Goal: Information Seeking & Learning: Compare options

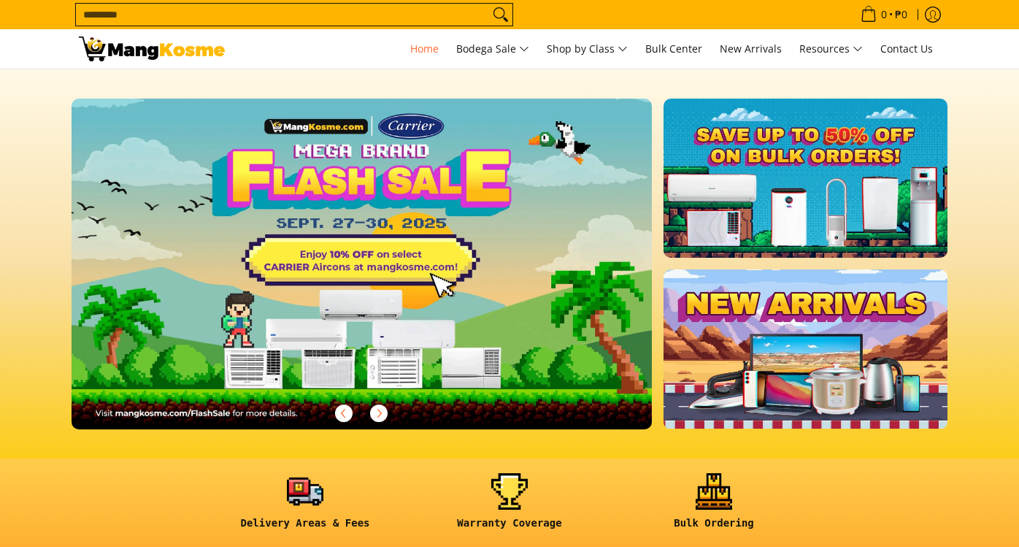
click at [274, 473] on link at bounding box center [305, 507] width 190 height 68
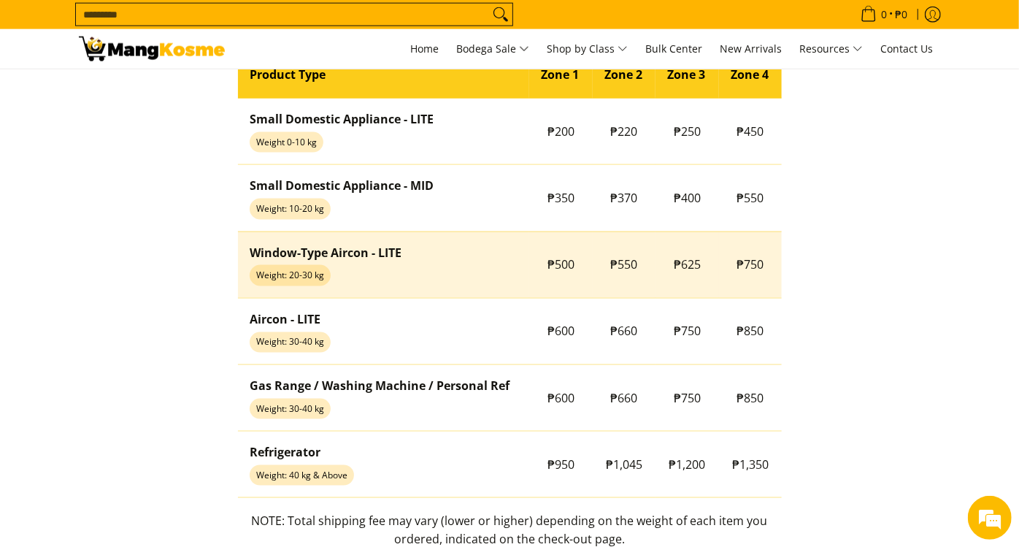
scroll to position [1297, 0]
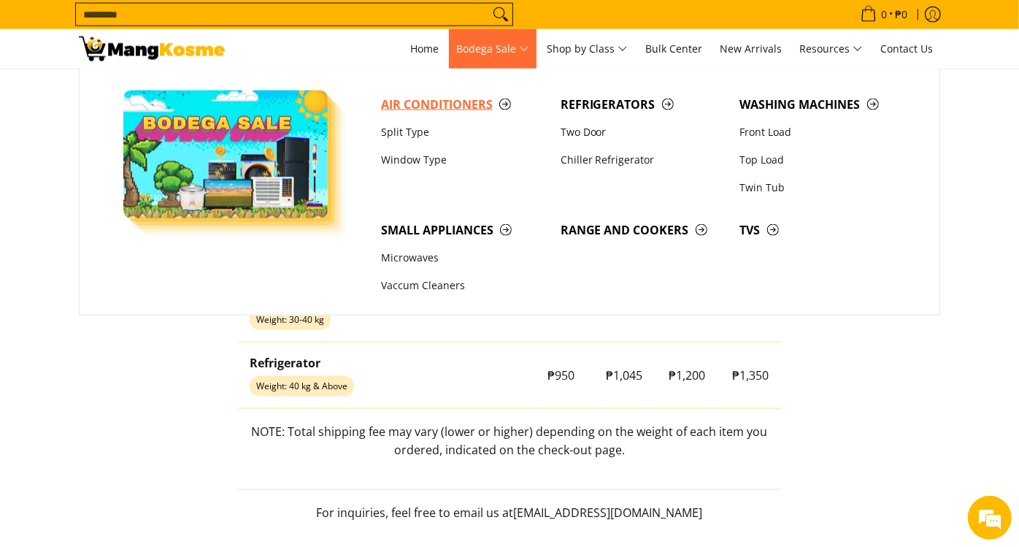
click at [442, 101] on span "Air Conditioners" at bounding box center [463, 105] width 165 height 18
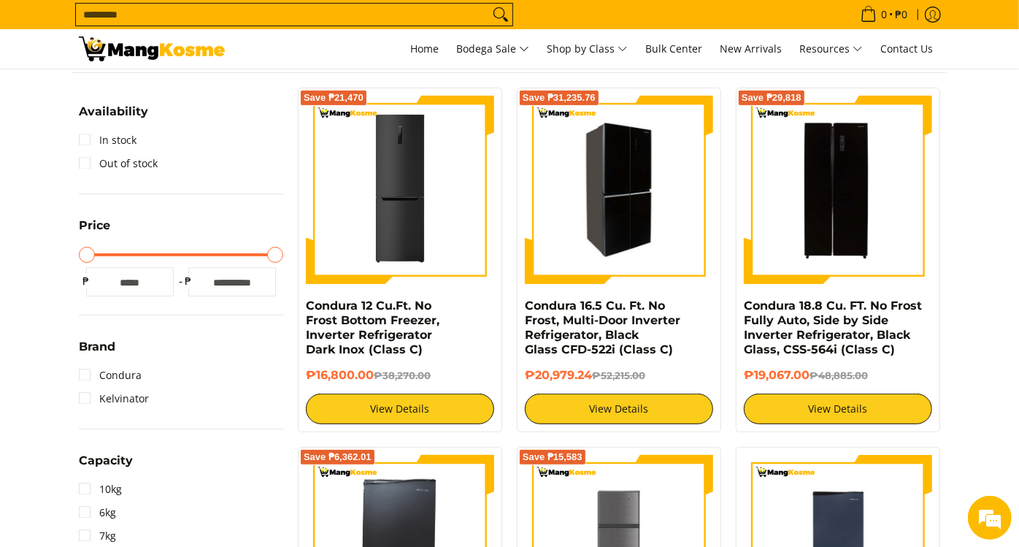
scroll to position [324, 0]
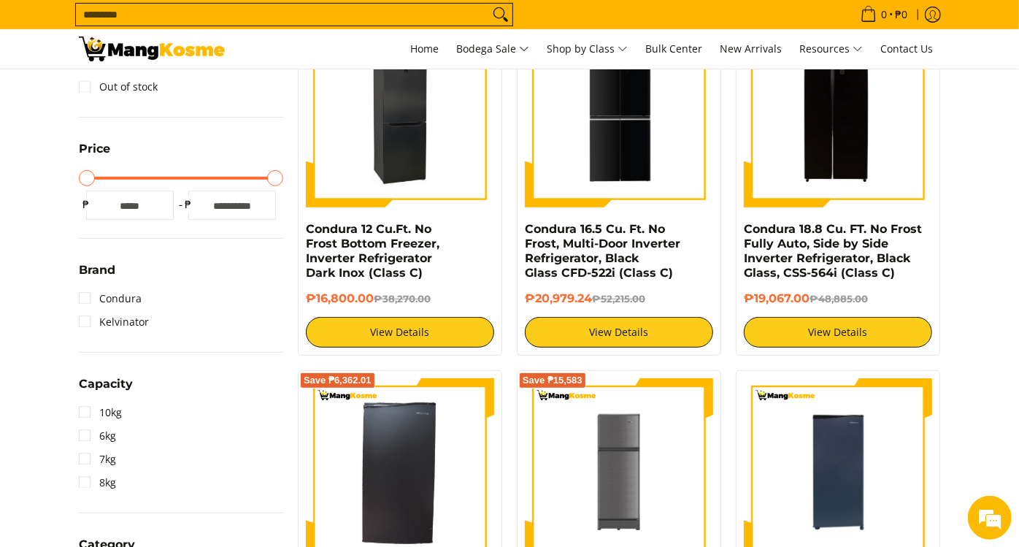
click at [421, 177] on img at bounding box center [400, 113] width 188 height 188
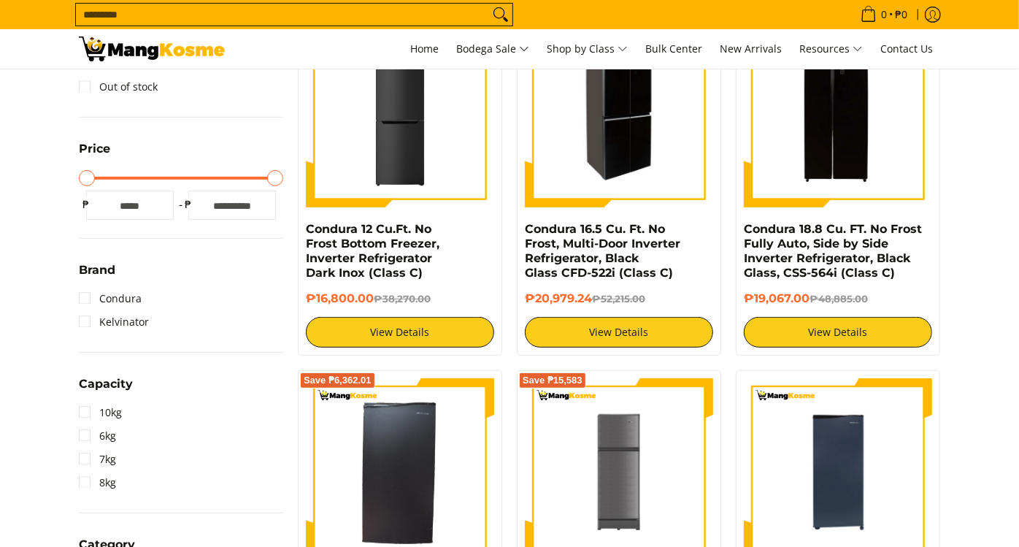
click at [617, 166] on img at bounding box center [619, 113] width 188 height 184
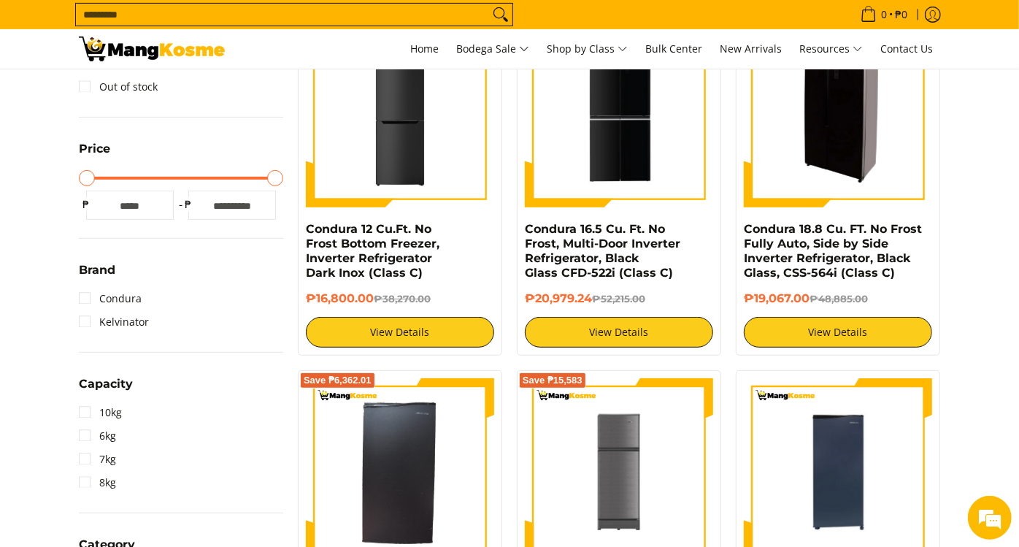
click at [879, 137] on img at bounding box center [838, 113] width 188 height 188
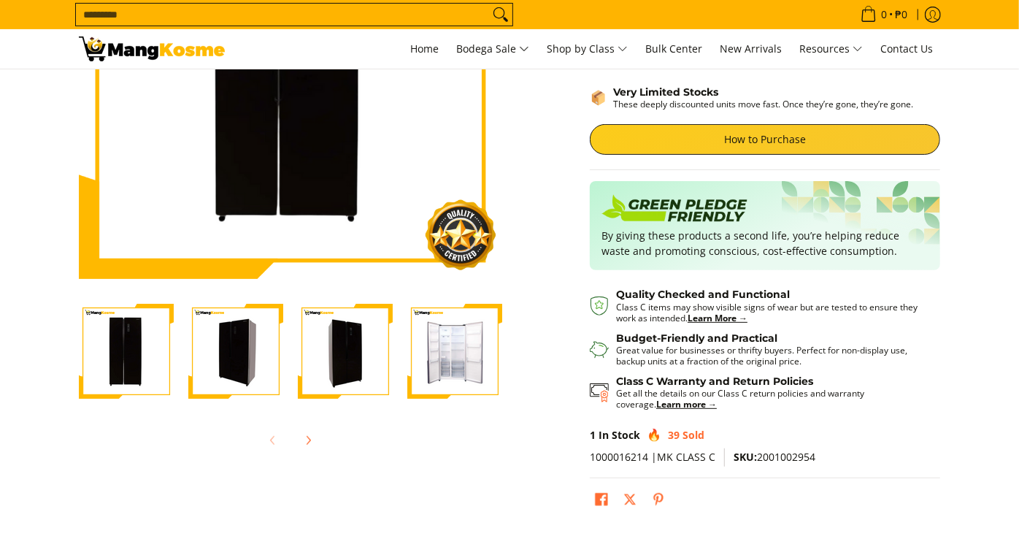
scroll to position [243, 0]
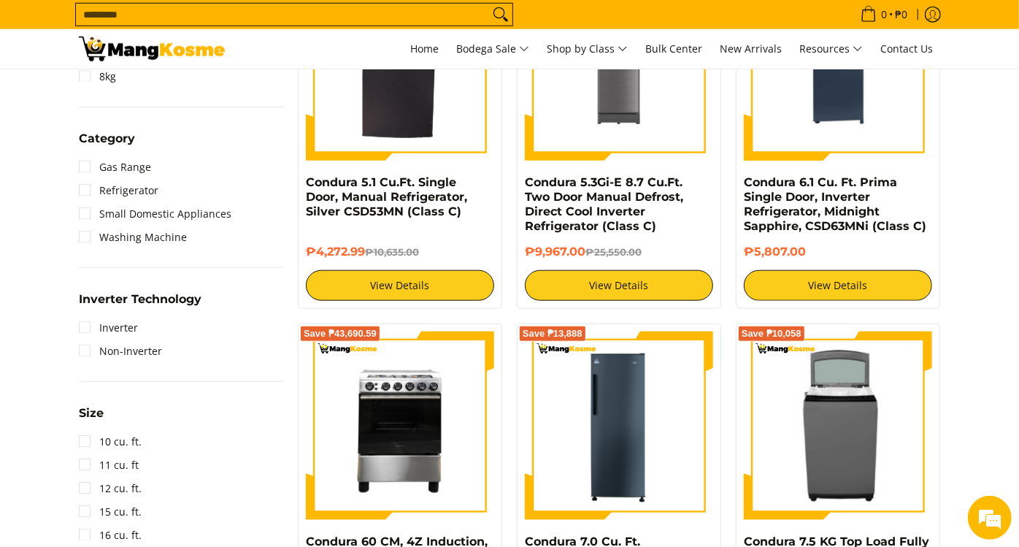
scroll to position [811, 0]
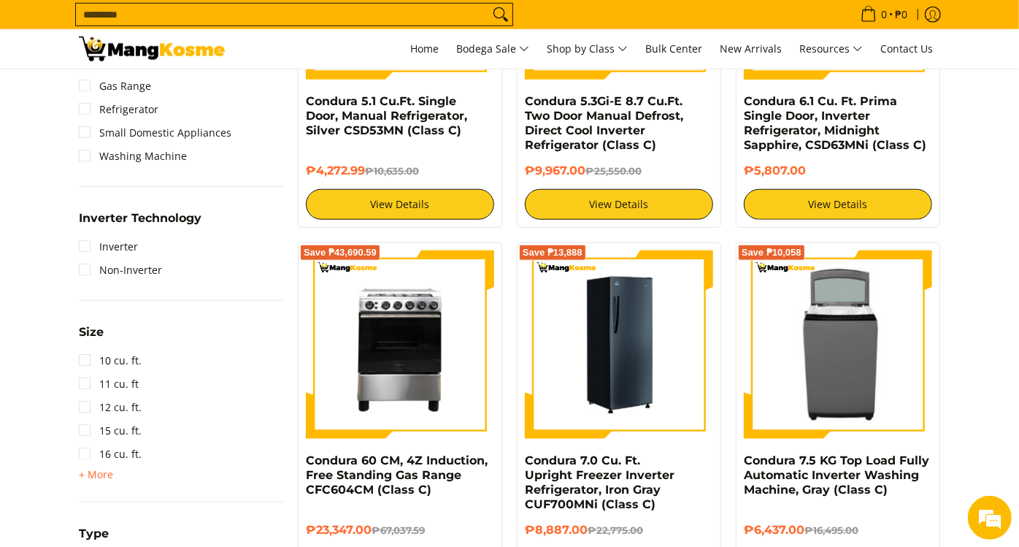
click at [629, 310] on img at bounding box center [619, 344] width 188 height 188
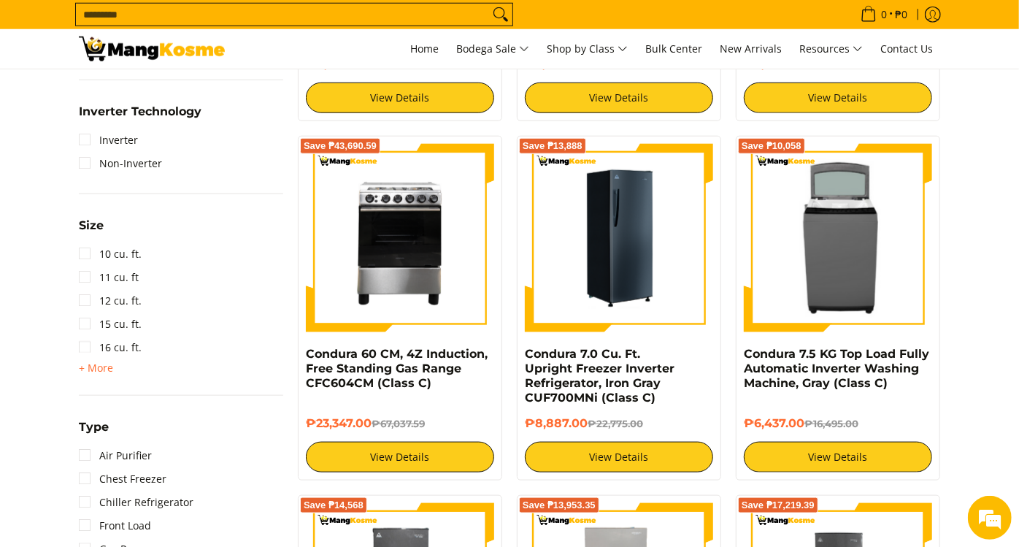
scroll to position [892, 0]
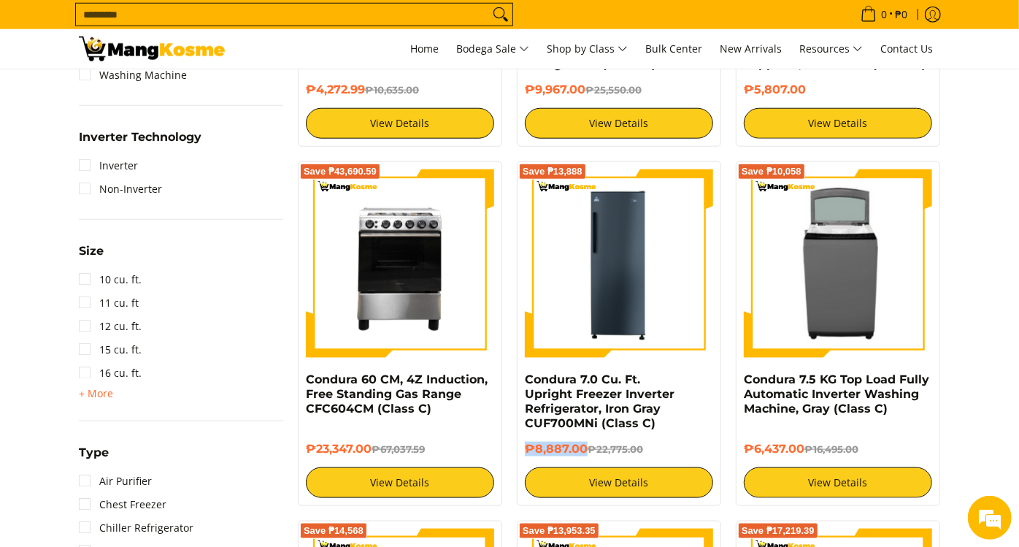
drag, startPoint x: 583, startPoint y: 431, endPoint x: 524, endPoint y: 431, distance: 59.1
click at [525, 442] on h6 "₱8,887.00 ₱22,775.00" at bounding box center [619, 449] width 188 height 15
copy h6 "₱8,887.00"
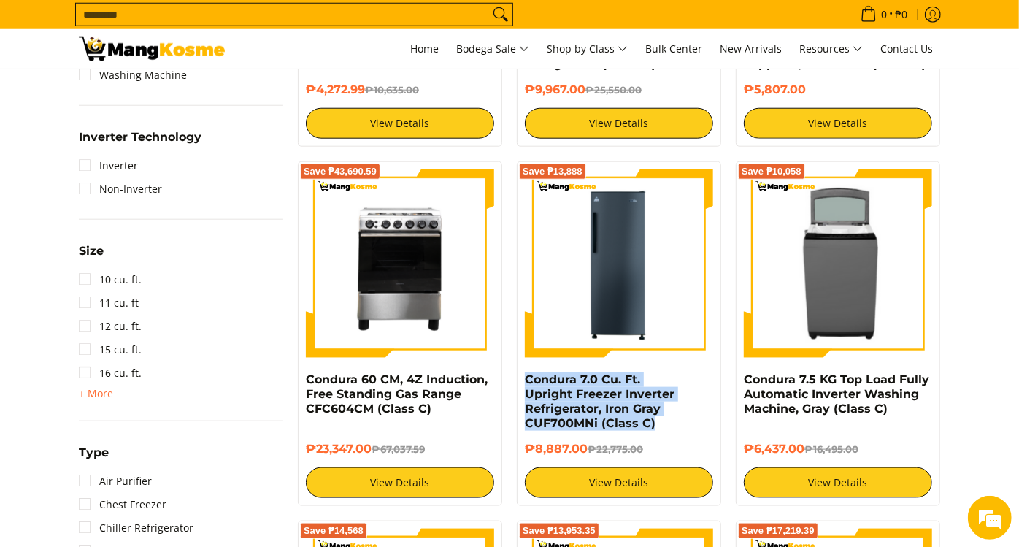
drag, startPoint x: 714, startPoint y: 412, endPoint x: 523, endPoint y: 384, distance: 193.3
click at [523, 384] on div "Save ₱13,888 Condura 7.0 Cu. Ft. Upright Freezer Inverter Refrigerator, Iron Gr…" at bounding box center [619, 333] width 204 height 344
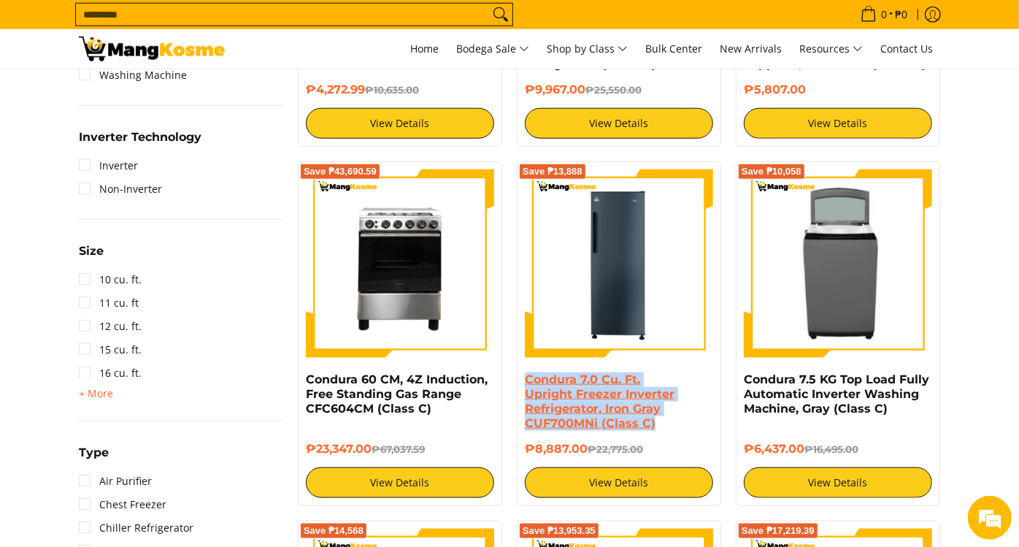
copy link "Condura 7.0 Cu. Ft. Upright Freezer Inverter Refrigerator, Iron Gray CUF700MNi …"
